Goal: Transaction & Acquisition: Book appointment/travel/reservation

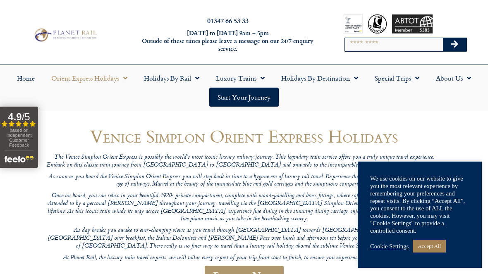
click at [440, 247] on link "Accept All" at bounding box center [429, 246] width 33 height 13
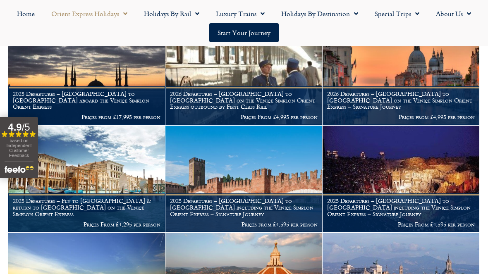
scroll to position [264, 0]
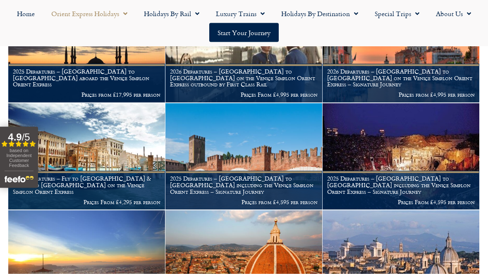
scroll to position [306, 0]
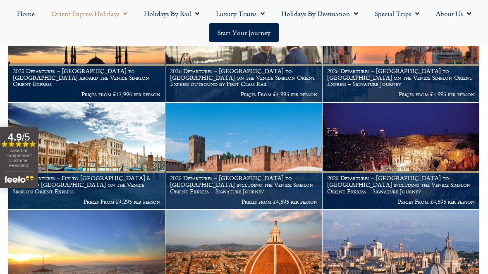
click at [55, 263] on img at bounding box center [86, 263] width 157 height 107
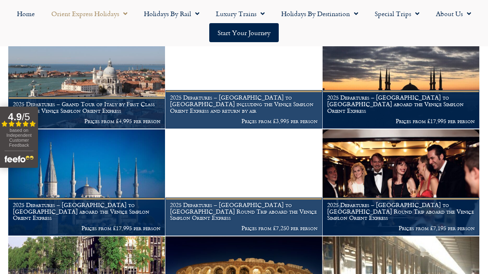
scroll to position [705, 0]
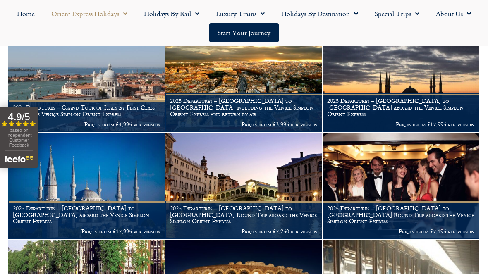
click at [434, 201] on figcaption "2025 Departures – [GEOGRAPHIC_DATA] to [GEOGRAPHIC_DATA] Round Trip aboard the …" at bounding box center [401, 220] width 157 height 38
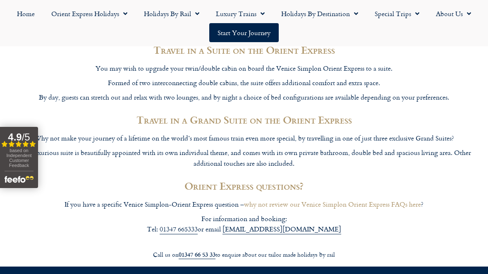
scroll to position [3036, 0]
